Goal: Transaction & Acquisition: Book appointment/travel/reservation

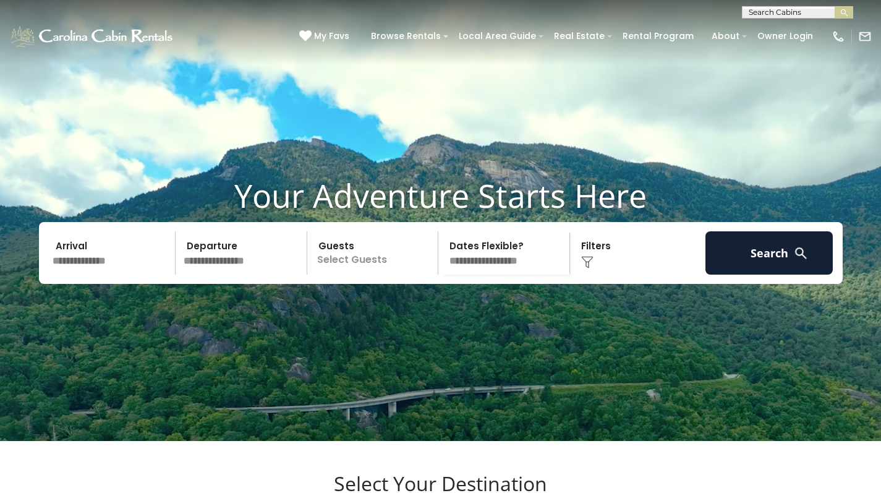
click at [211, 274] on input "text" at bounding box center [243, 252] width 128 height 43
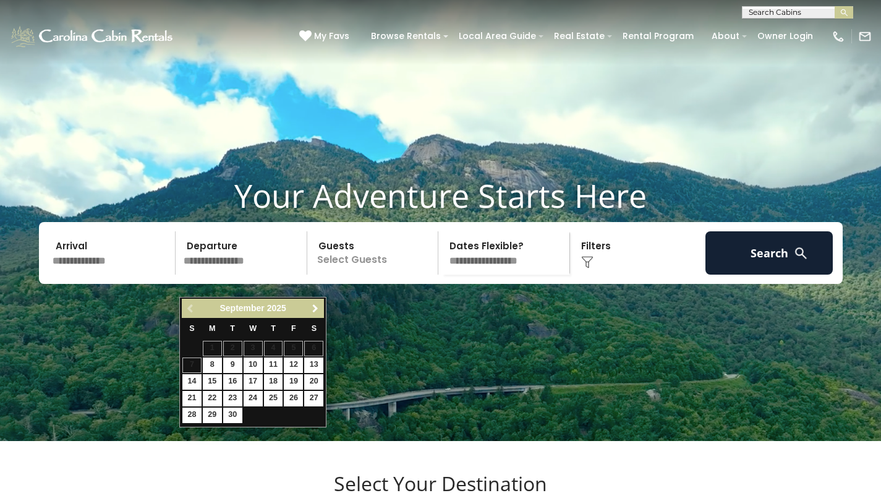
click at [316, 310] on span "Next" at bounding box center [315, 308] width 10 height 10
click at [295, 381] on link "17" at bounding box center [293, 381] width 19 height 15
type input "********"
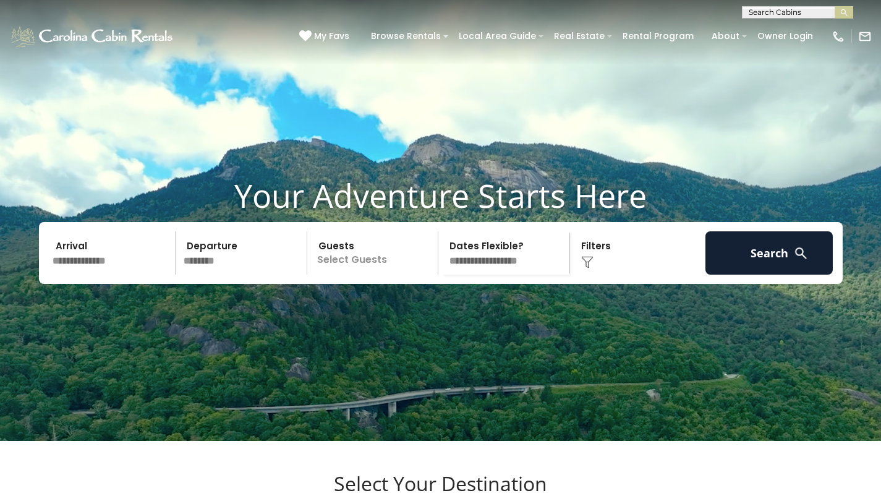
click at [343, 274] on p "Select Guests" at bounding box center [374, 252] width 127 height 43
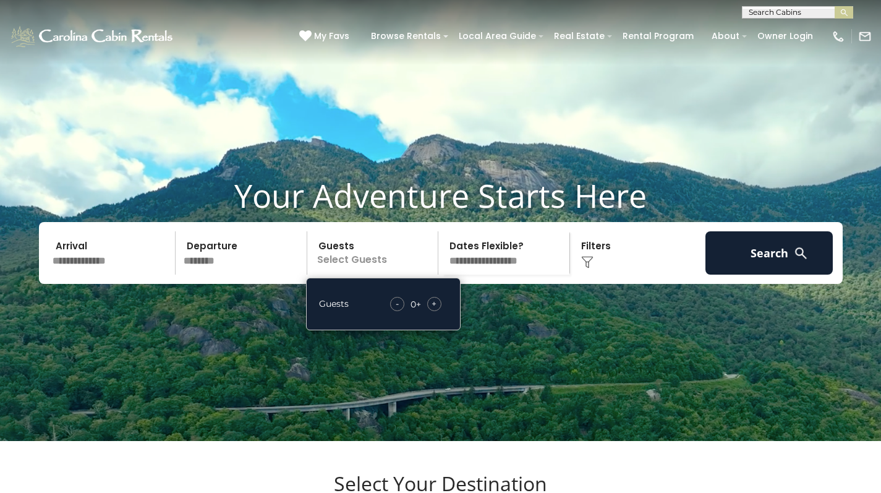
click at [435, 310] on span "+" at bounding box center [433, 303] width 5 height 12
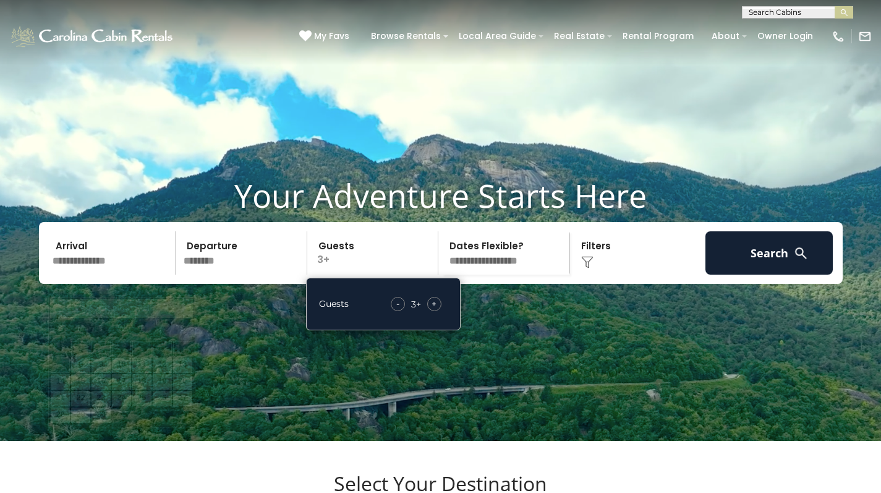
click at [91, 274] on input "text" at bounding box center [112, 252] width 128 height 43
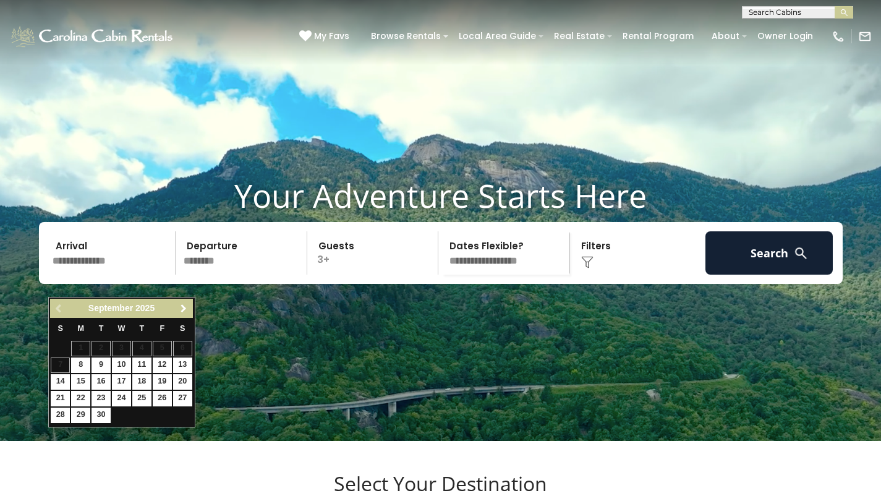
click at [184, 306] on span "Next" at bounding box center [184, 308] width 10 height 10
click at [166, 378] on link "17" at bounding box center [162, 381] width 19 height 15
type input "********"
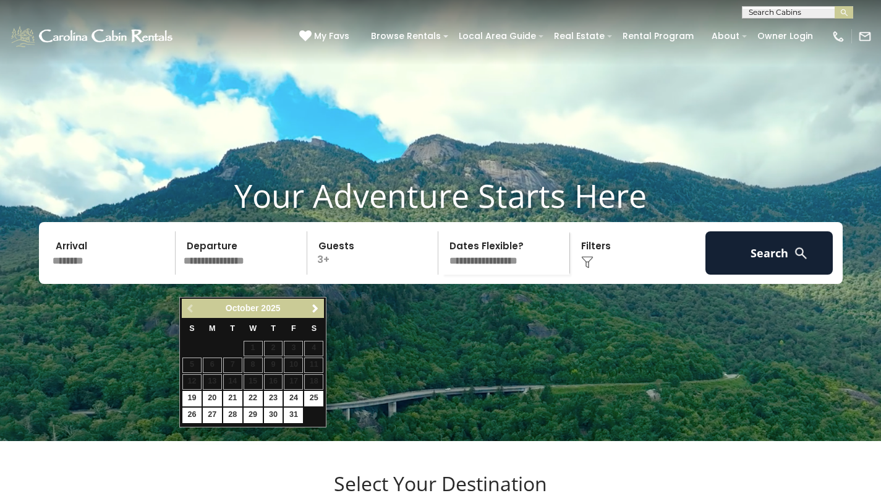
click at [188, 309] on div "Previous Next October 2025" at bounding box center [253, 307] width 142 height 19
click at [191, 393] on link "19" at bounding box center [191, 398] width 19 height 15
type input "********"
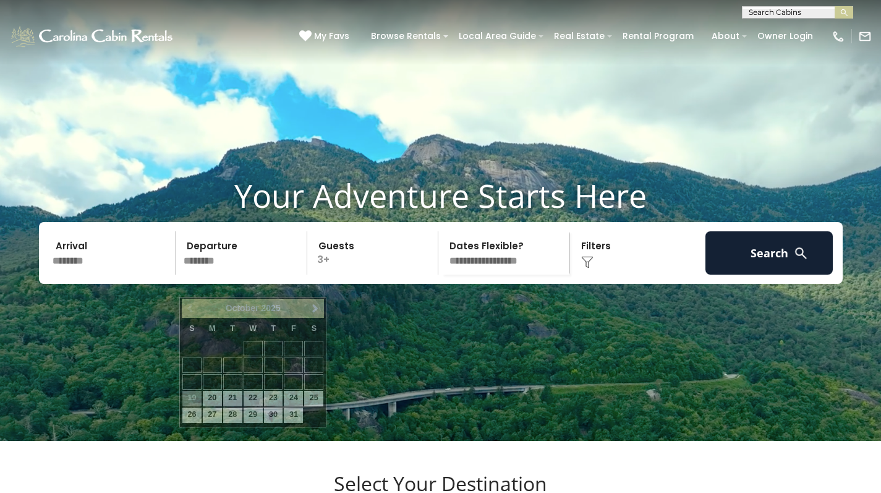
click at [215, 274] on input "********" at bounding box center [243, 252] width 128 height 43
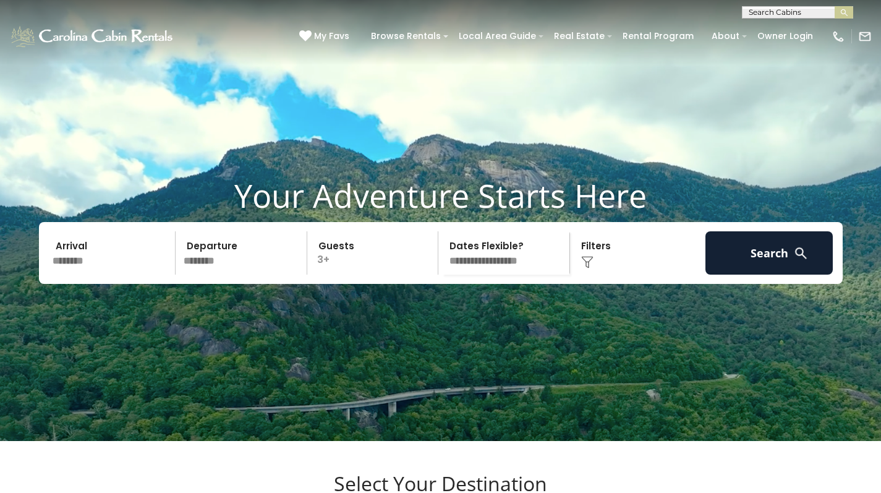
select select "*"
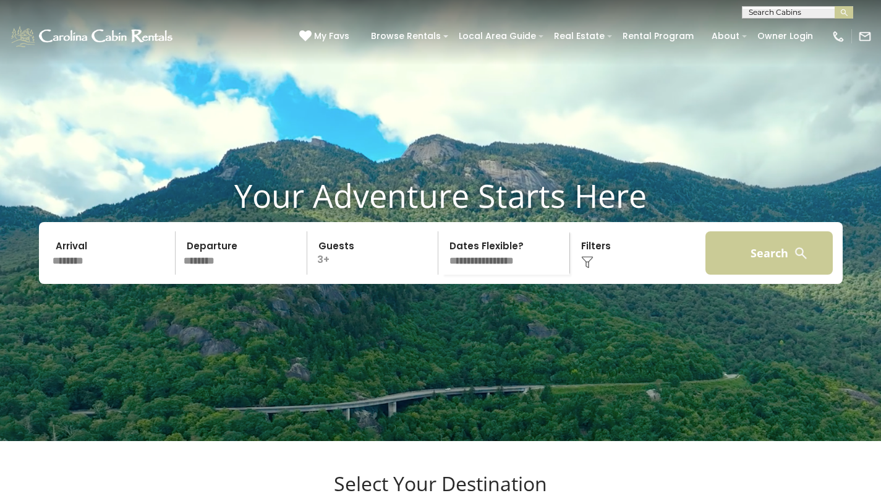
click at [766, 274] on button "Search" at bounding box center [769, 252] width 128 height 43
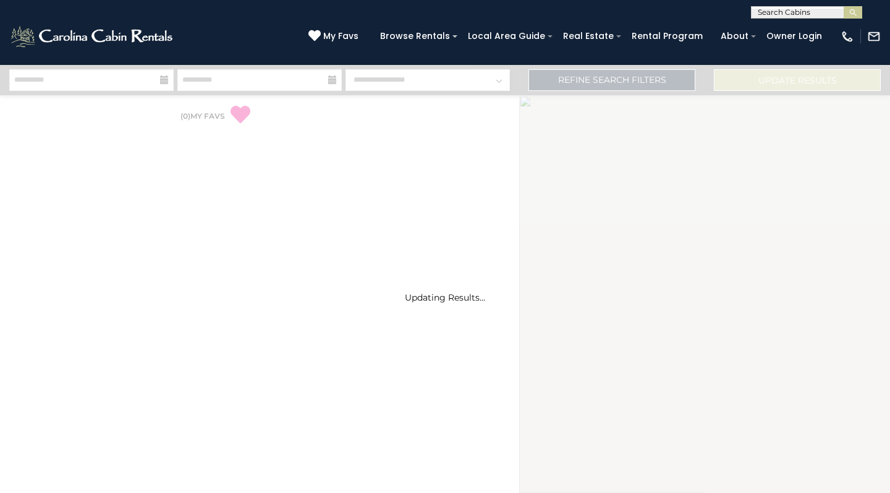
select select "*"
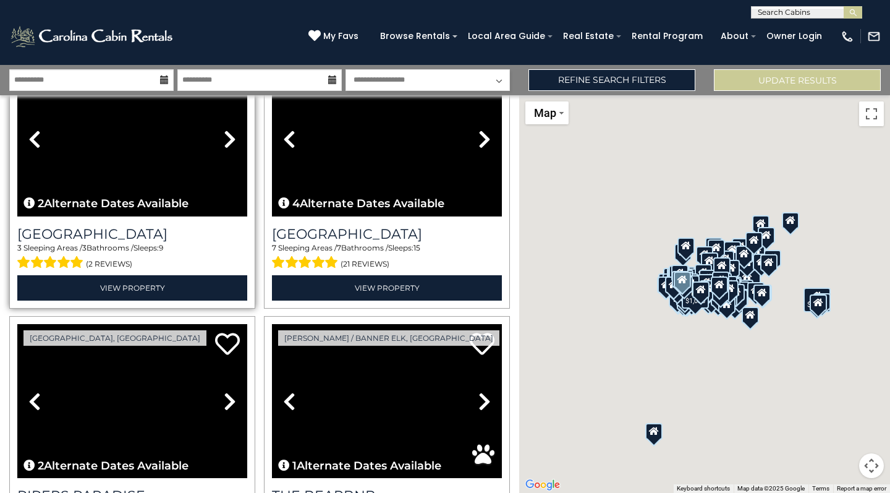
scroll to position [1872, 0]
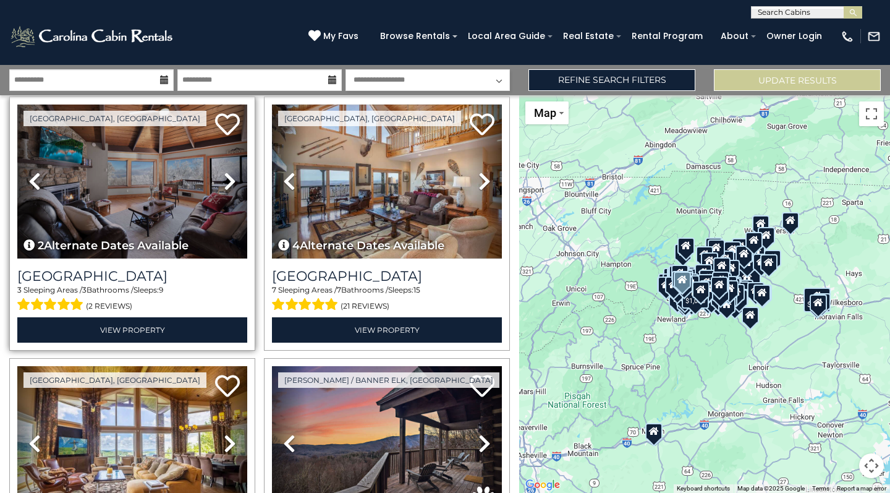
click at [177, 197] on img at bounding box center [132, 181] width 230 height 154
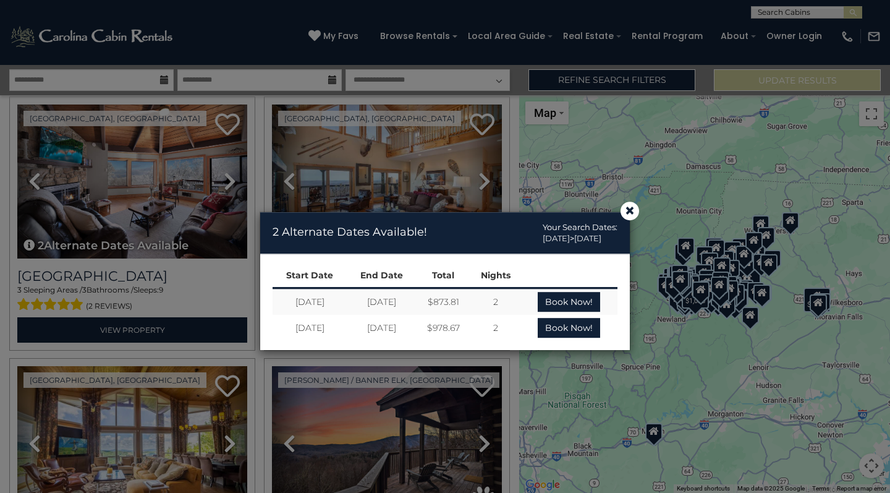
click at [138, 311] on div "× 2 Alternate Dates Available! Your Search Dates: 10/17/2025 > 10/19/2025 Start…" at bounding box center [445, 283] width 890 height 418
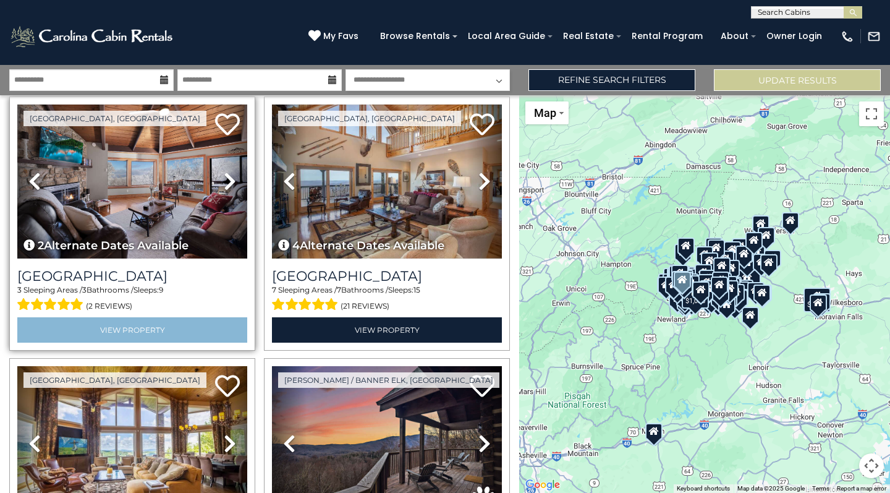
click at [138, 317] on link "View Property" at bounding box center [132, 329] width 230 height 25
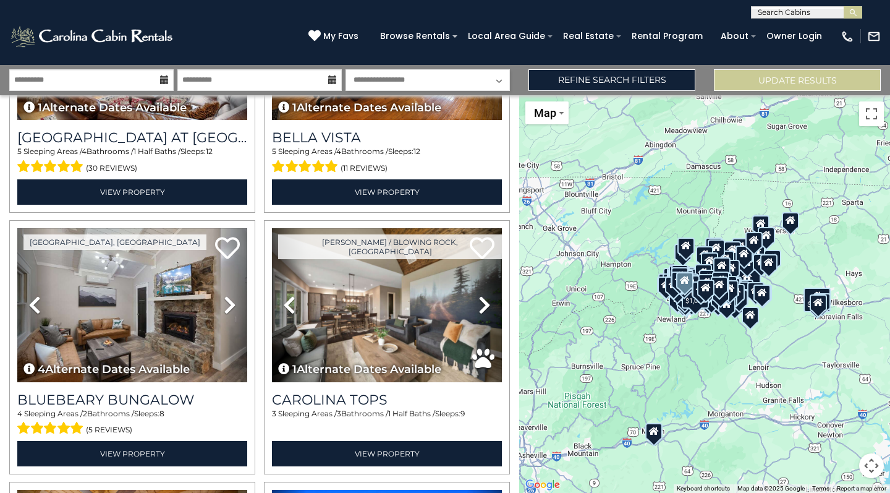
scroll to position [3320, 0]
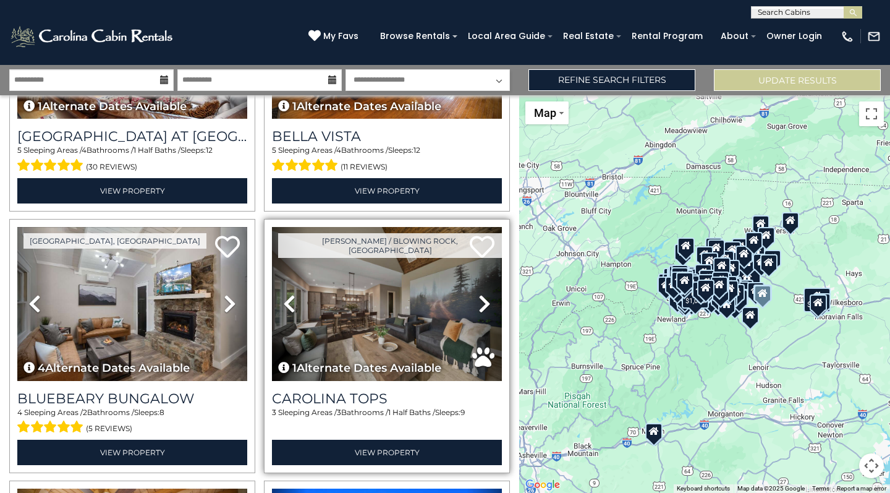
click at [399, 295] on img at bounding box center [387, 304] width 230 height 154
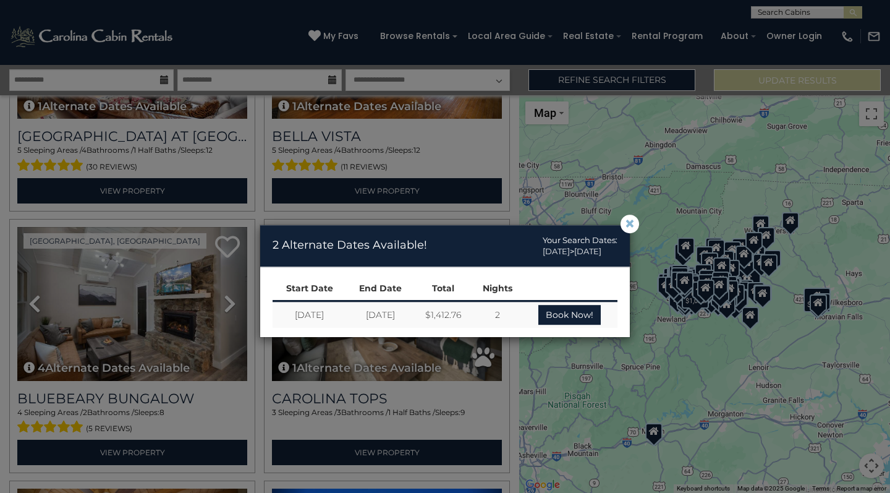
click at [629, 224] on span "×" at bounding box center [629, 224] width 11 height 0
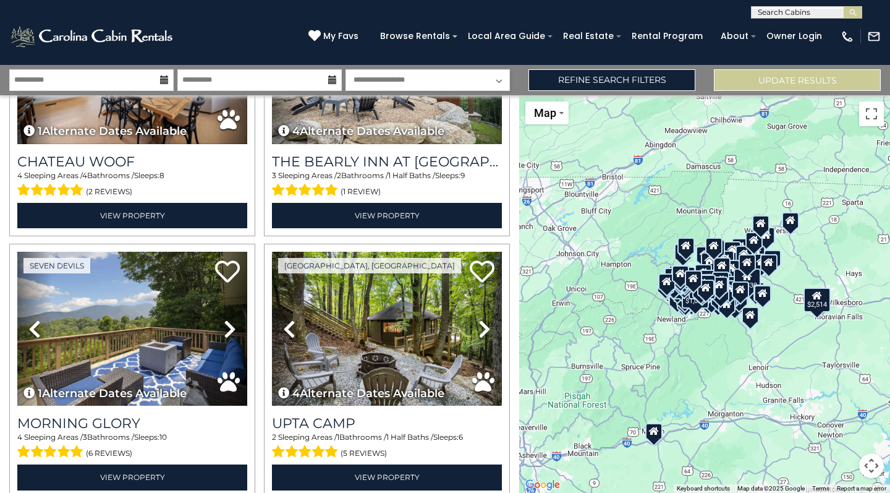
scroll to position [0, 0]
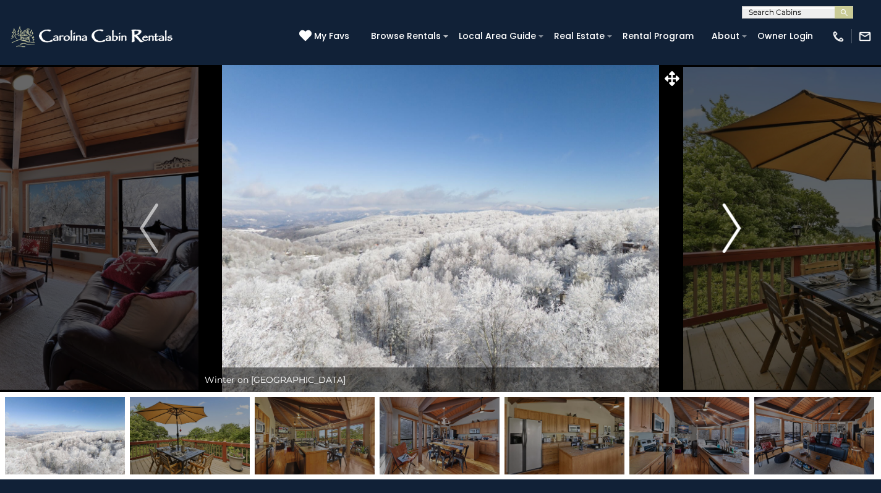
click at [730, 237] on img "Next" at bounding box center [731, 227] width 19 height 49
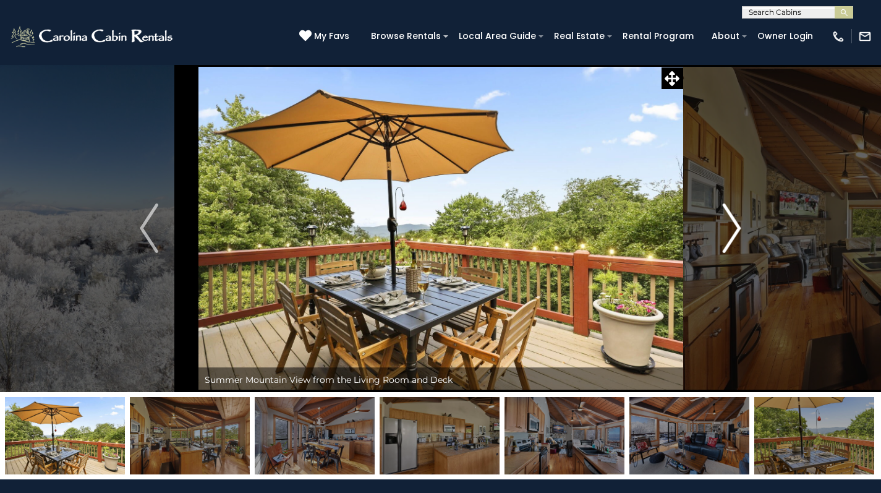
click at [730, 237] on img "Next" at bounding box center [731, 227] width 19 height 49
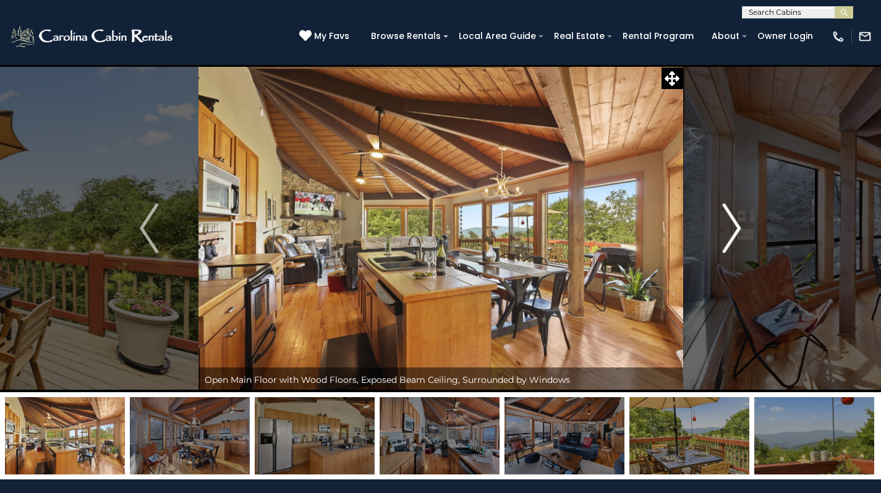
click at [730, 237] on img "Next" at bounding box center [731, 227] width 19 height 49
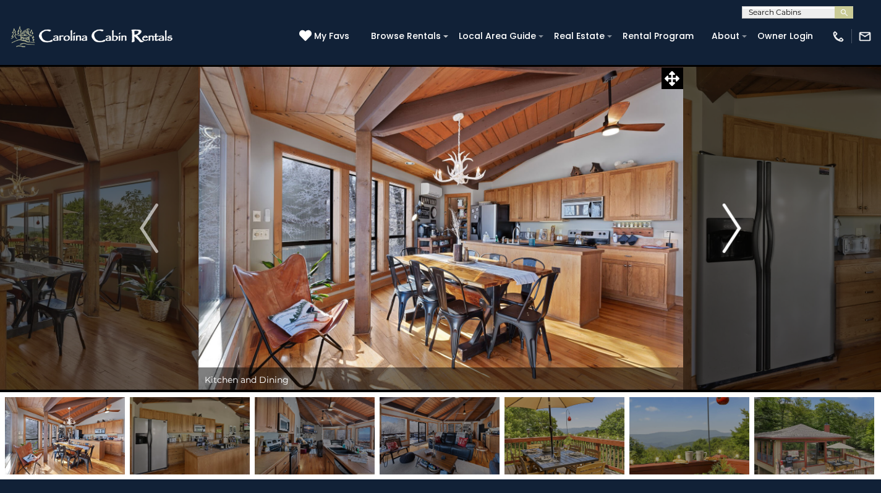
click at [730, 237] on img "Next" at bounding box center [731, 227] width 19 height 49
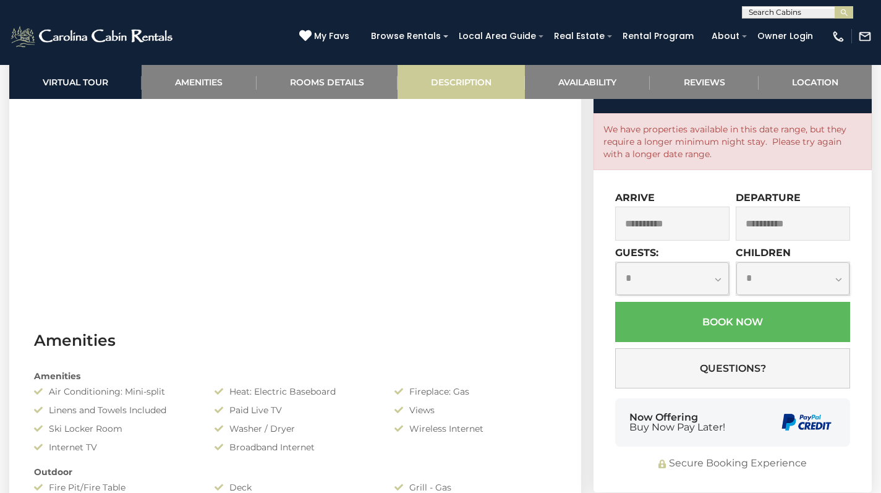
scroll to position [667, 0]
